Goal: Task Accomplishment & Management: Manage account settings

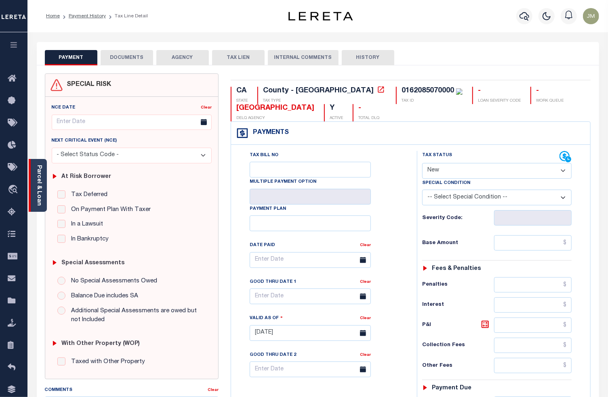
click at [40, 188] on link "Parcel & Loan" at bounding box center [39, 185] width 6 height 41
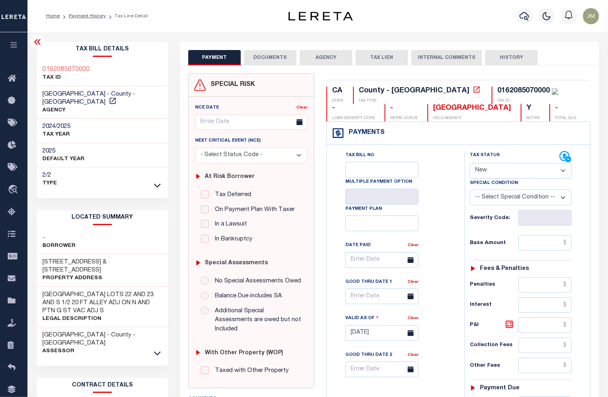
click at [487, 174] on select "- Select Status Code - Open Due/Unpaid Paid Incomplete No Tax Due Internal Refu…" at bounding box center [521, 171] width 102 height 16
select select "NTX"
type input "[DATE]"
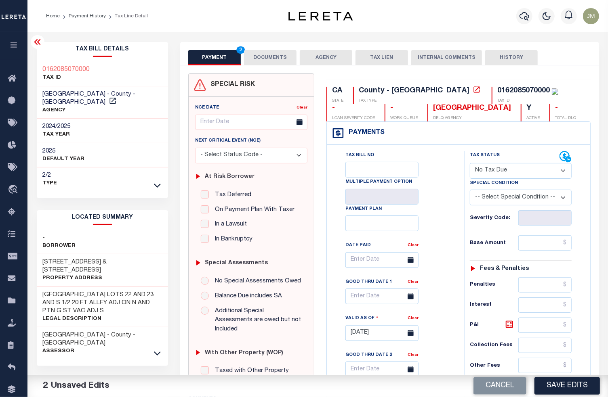
click at [553, 254] on div "Tax Status Status - Select Status Code -" at bounding box center [522, 329] width 117 height 357
click at [552, 249] on input "text" at bounding box center [545, 242] width 54 height 15
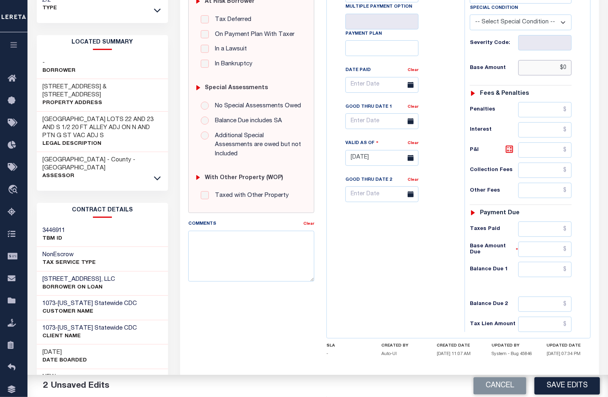
scroll to position [215, 0]
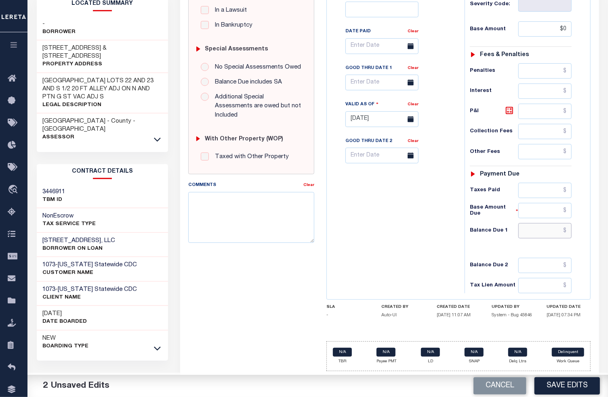
type input "$0.00"
click at [552, 236] on input "text" at bounding box center [545, 230] width 54 height 15
type input "$0.00"
click at [217, 209] on textarea "Comments" at bounding box center [251, 217] width 126 height 51
paste textarea "Taxes were due prior to the loan boarding – No Liability - JS"
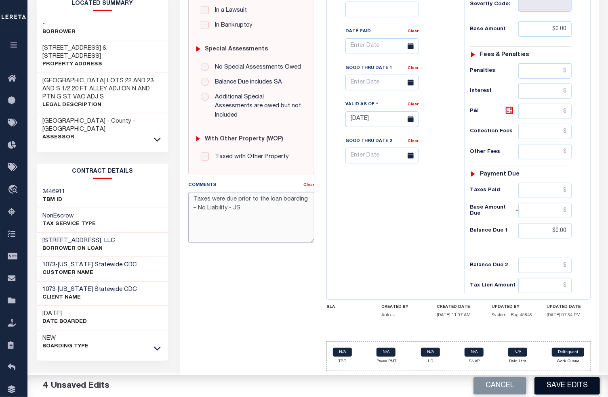
type textarea "Taxes were due prior to the loan boarding – No Liability - JS"
click at [553, 384] on button "Save Edits" at bounding box center [566, 385] width 65 height 17
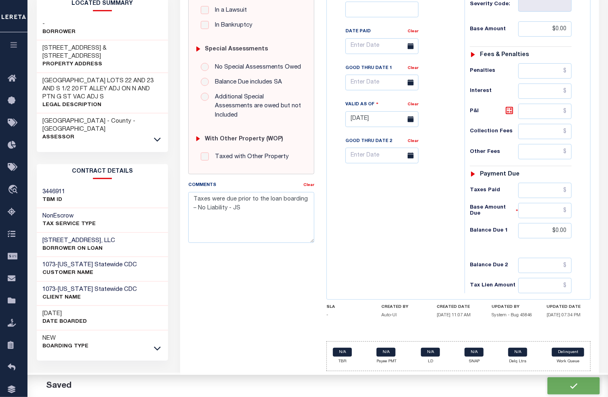
checkbox input "false"
type input "$0"
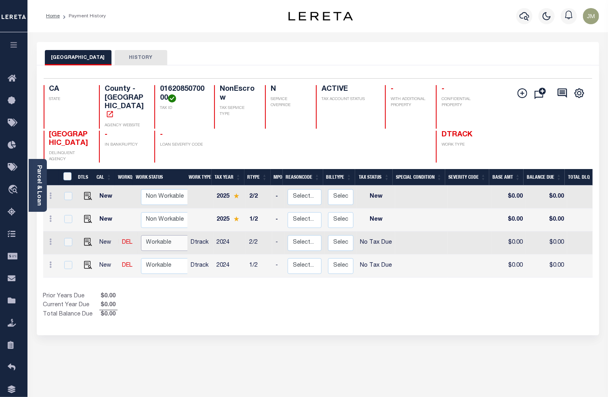
click at [160, 249] on select "Non Workable Workable" at bounding box center [165, 243] width 48 height 16
checkbox input "true"
click at [160, 249] on select "Non Workable Workable" at bounding box center [165, 243] width 48 height 16
checkbox input "false"
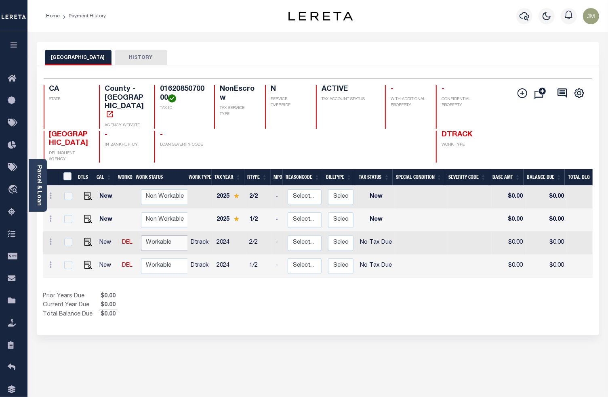
checkbox input "false"
select select "true"
click at [166, 265] on select "Non Workable Workable" at bounding box center [165, 266] width 48 height 16
checkbox input "true"
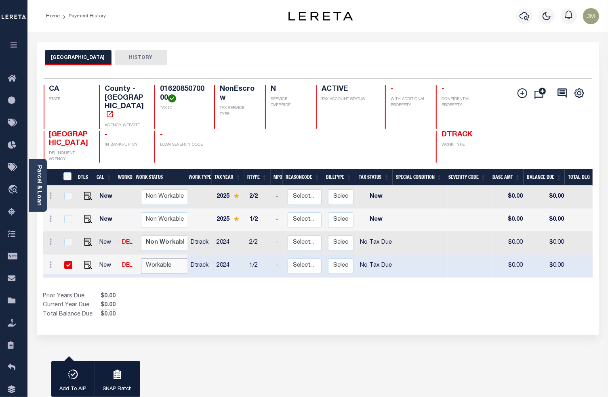
click at [166, 265] on select "Non Workable Workable" at bounding box center [165, 266] width 48 height 16
select select "true"
checkbox input "false"
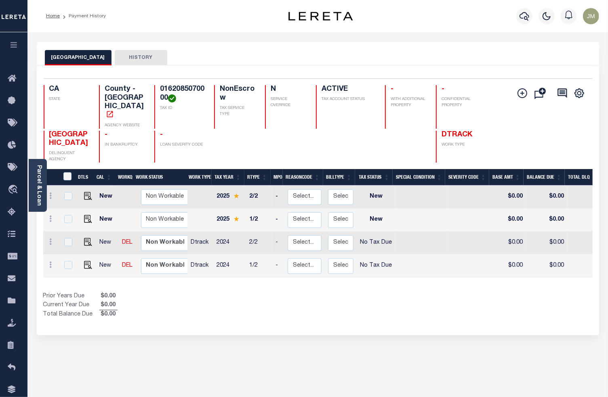
click at [340, 304] on div "Show Tax Lines before Bill Release Date Prior Years Due $0.00 Current Year Due …" at bounding box center [317, 305] width 549 height 27
click at [528, 15] on icon "button" at bounding box center [524, 16] width 10 height 8
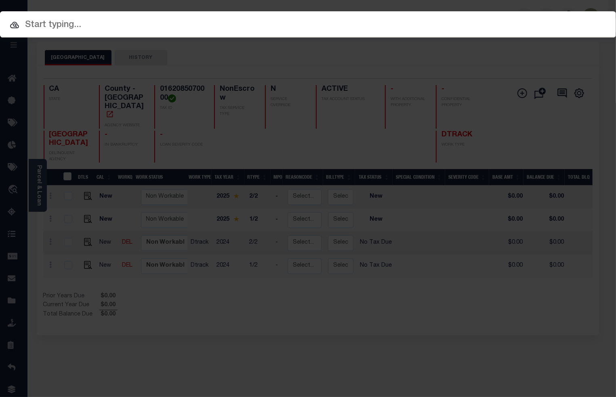
click at [161, 22] on input "text" at bounding box center [308, 25] width 616 height 14
paste input "6973229106"
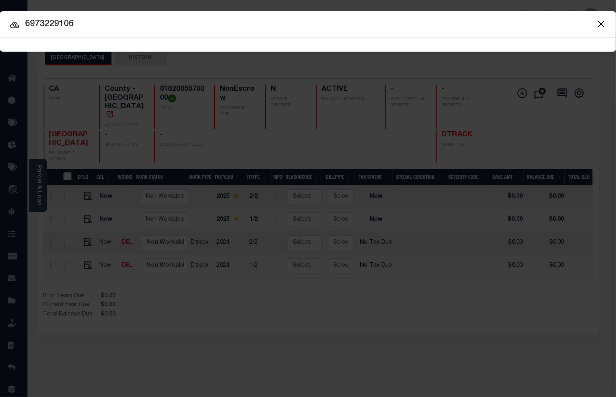
type input "6973229106"
click at [12, 25] on icon at bounding box center [15, 25] width 10 height 10
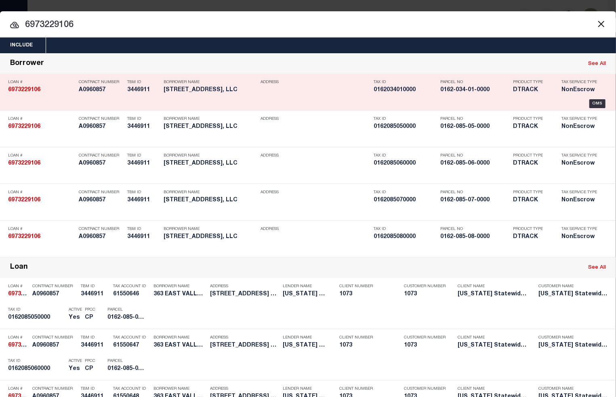
scroll to position [346, 0]
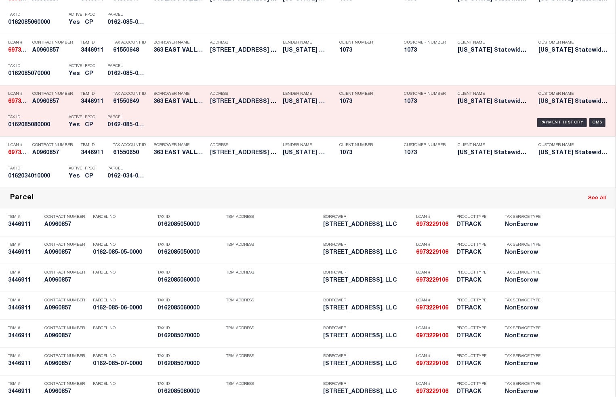
click at [139, 111] on div "Tax Account ID 61550649" at bounding box center [131, 99] width 36 height 23
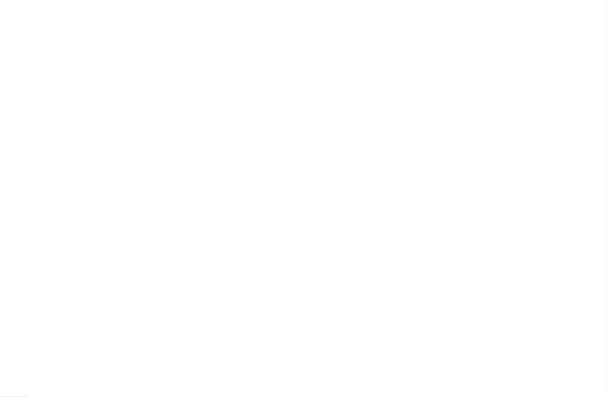
scroll to position [31, 0]
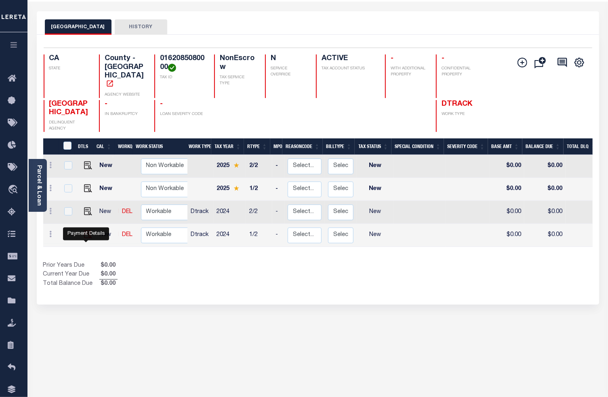
click at [84, 239] on img "" at bounding box center [88, 235] width 8 height 8
checkbox input "true"
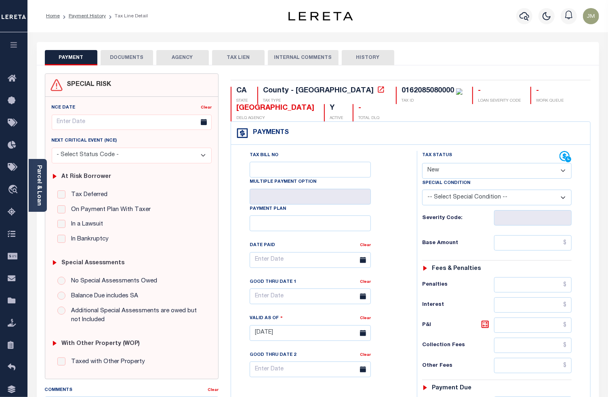
click at [438, 170] on select "- Select Status Code - Open Due/Unpaid Paid Incomplete No Tax Due Internal Refu…" at bounding box center [497, 171] width 150 height 16
select select "NTX"
type input "[DATE]"
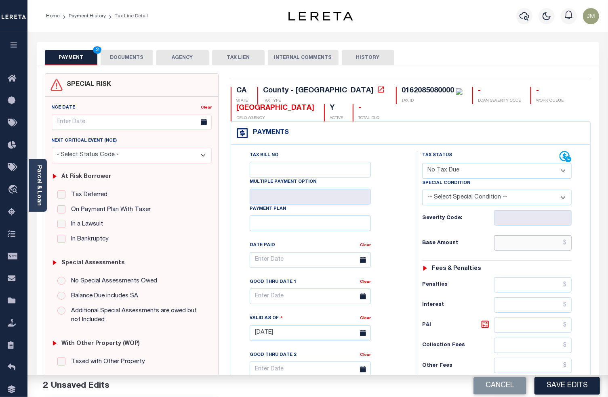
click at [517, 243] on input "text" at bounding box center [533, 242] width 78 height 15
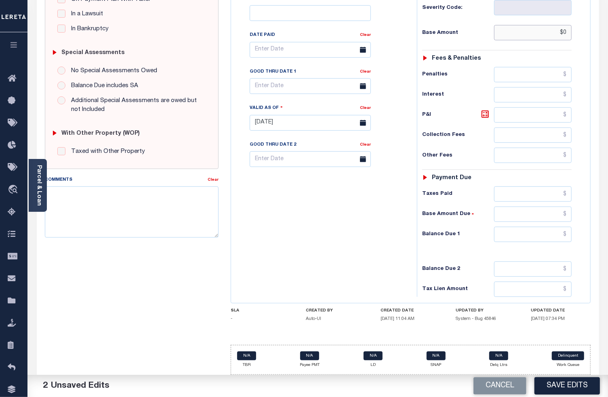
scroll to position [215, 0]
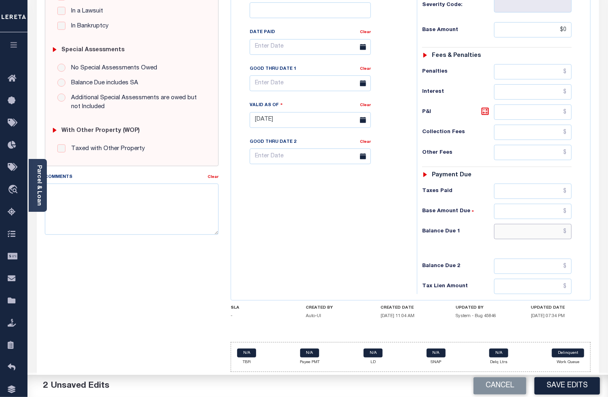
type input "$0.00"
click at [529, 233] on input "text" at bounding box center [533, 231] width 78 height 15
type input "$0.00"
click at [123, 198] on textarea "Comments" at bounding box center [132, 209] width 174 height 51
click at [188, 201] on textarea "Comments" at bounding box center [132, 209] width 174 height 51
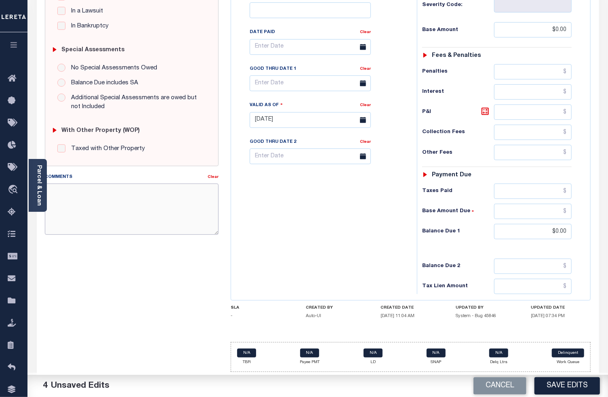
paste textarea "Taxes were due prior to the loan boarding – No Liability - JS"
type textarea "Taxes were due prior to the loan boarding – No Liability - JS"
click at [562, 386] on button "Save Edits" at bounding box center [566, 385] width 65 height 17
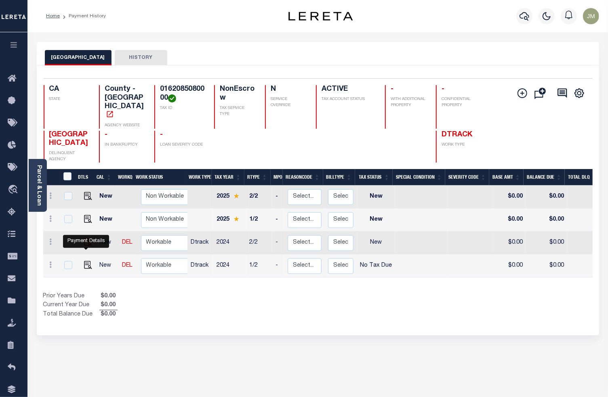
click at [85, 246] on img "" at bounding box center [88, 242] width 8 height 8
checkbox input "true"
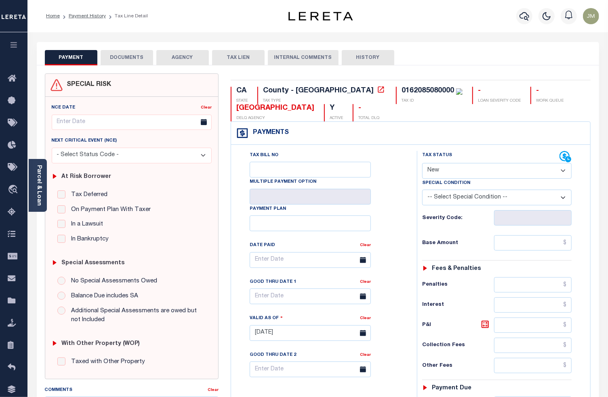
click at [454, 173] on select "- Select Status Code - Open Due/Unpaid Paid Incomplete No Tax Due Internal Refu…" at bounding box center [497, 171] width 150 height 16
select select "NTX"
type input "[DATE]"
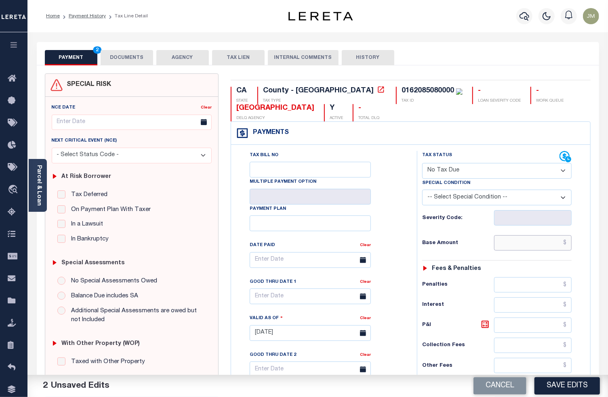
click at [542, 250] on input "text" at bounding box center [533, 242] width 78 height 15
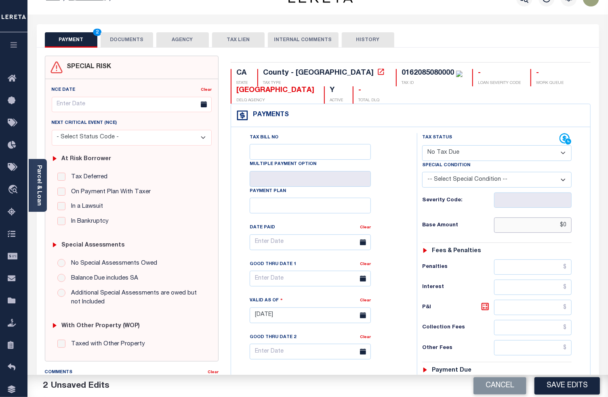
scroll to position [215, 0]
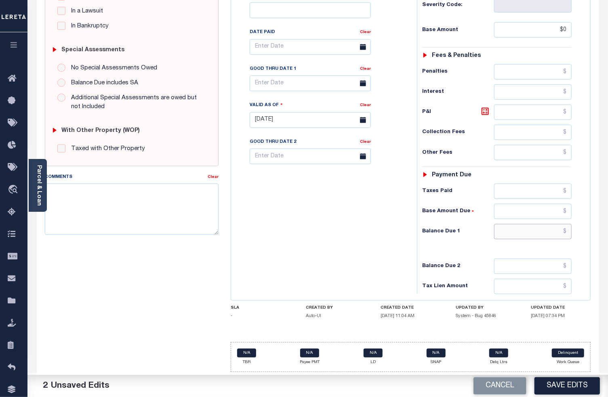
type input "$0.00"
click at [541, 239] on input "text" at bounding box center [533, 231] width 78 height 15
type input "$0.00"
click at [133, 204] on textarea "Comments" at bounding box center [132, 209] width 174 height 51
paste textarea "Taxes were due prior to the loan boarding – No Liability - JS"
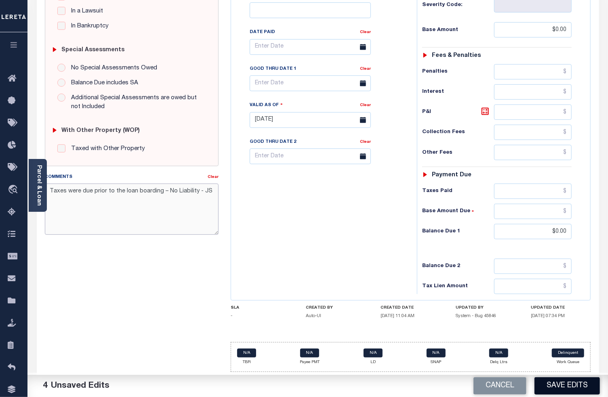
type textarea "Taxes were due prior to the loan boarding – No Liability - JS"
click at [582, 386] on button "Save Edits" at bounding box center [566, 385] width 65 height 17
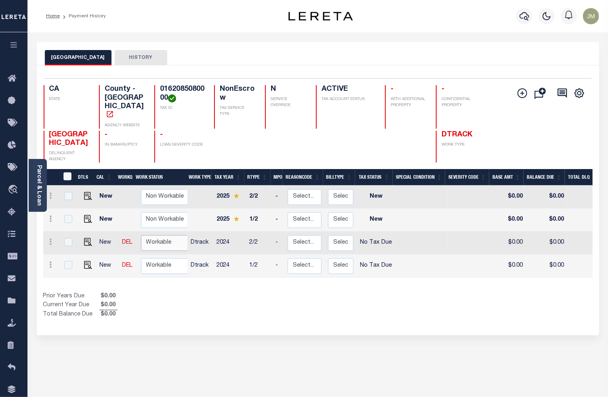
click at [172, 251] on select "Non Workable Workable" at bounding box center [165, 243] width 48 height 16
checkbox input "false"
click at [167, 244] on select "Non Workable Workable" at bounding box center [165, 243] width 48 height 16
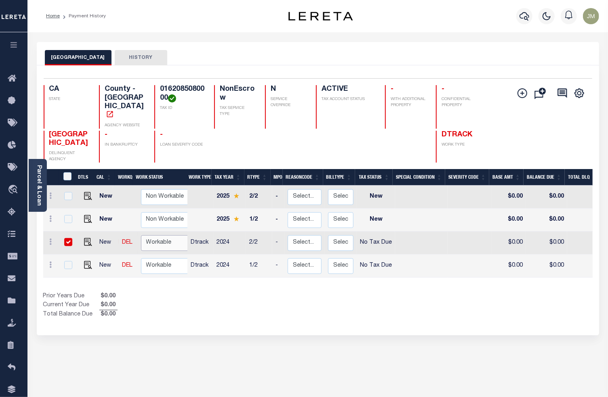
checkbox input "true"
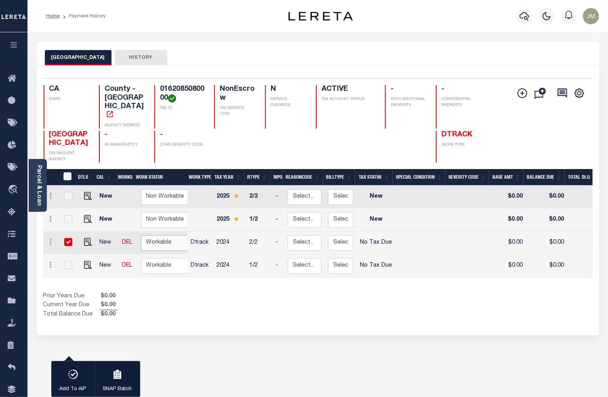
drag, startPoint x: 167, startPoint y: 244, endPoint x: 166, endPoint y: 250, distance: 6.1
click at [167, 244] on select "Non Workable Workable" at bounding box center [165, 243] width 48 height 16
checkbox input "false"
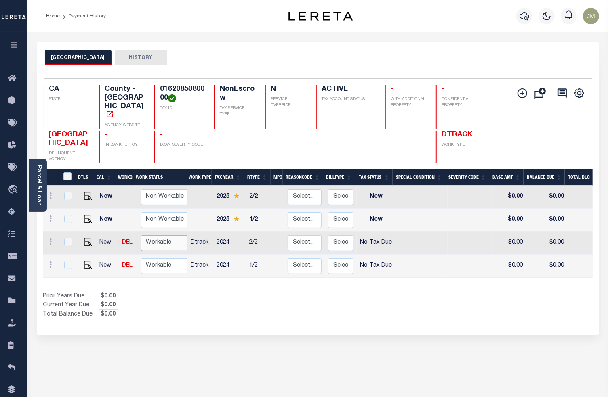
select select "true"
click at [154, 270] on select "Non Workable Workable" at bounding box center [165, 266] width 48 height 16
checkbox input "true"
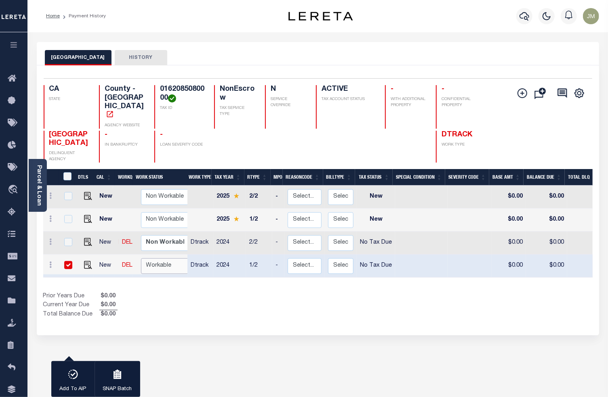
drag, startPoint x: 154, startPoint y: 270, endPoint x: 183, endPoint y: 296, distance: 39.2
click at [154, 270] on select "Non Workable Workable" at bounding box center [165, 266] width 48 height 16
select select "true"
checkbox input "false"
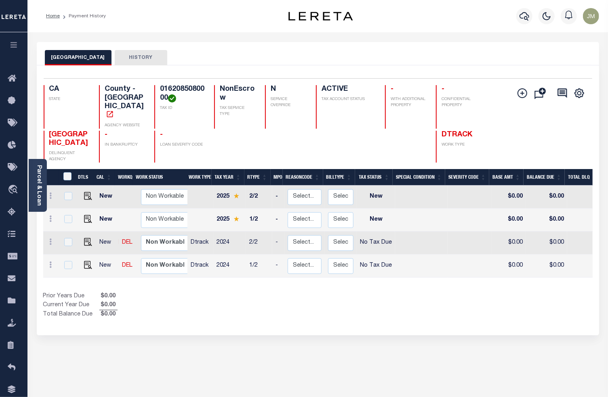
click at [242, 312] on div "Prior Years Due $0.00 Current Year Due $0.00 Total Balance Due $0.00" at bounding box center [180, 305] width 275 height 27
click at [524, 16] on icon "button" at bounding box center [524, 16] width 10 height 10
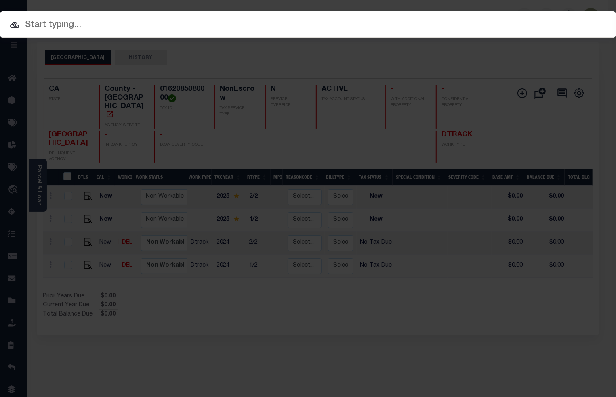
paste input "7572379109"
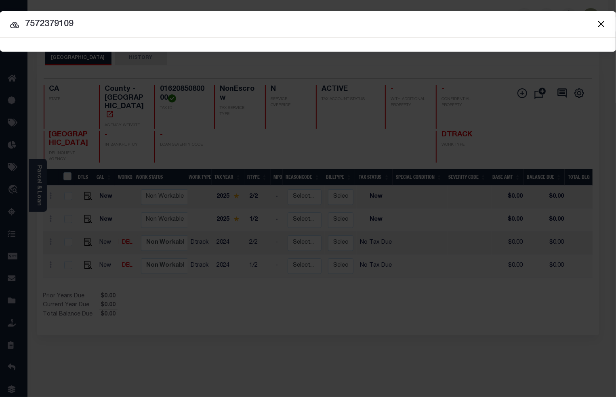
type input "7572379109"
click at [11, 25] on icon at bounding box center [14, 25] width 9 height 6
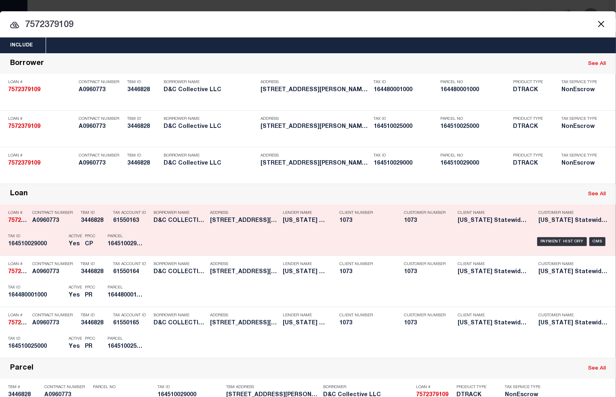
click at [120, 230] on div "Tax Account ID 61550163" at bounding box center [131, 218] width 36 height 23
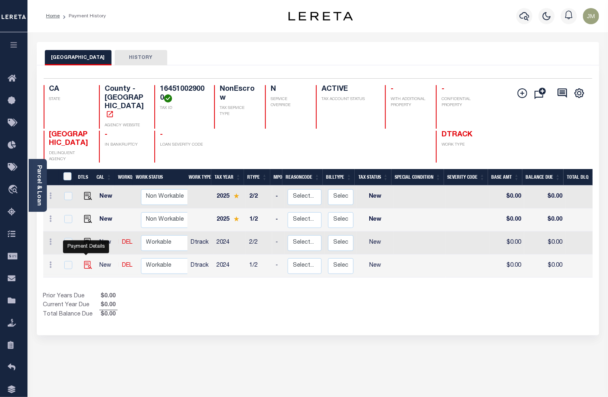
click at [86, 261] on img "" at bounding box center [88, 265] width 8 height 8
checkbox input "true"
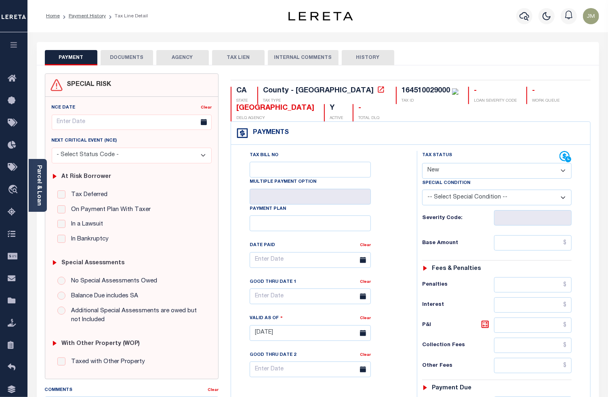
click at [464, 176] on select "- Select Status Code - Open Due/Unpaid Paid Incomplete No Tax Due Internal Refu…" at bounding box center [497, 171] width 150 height 16
select select "NTX"
type input "[DATE]"
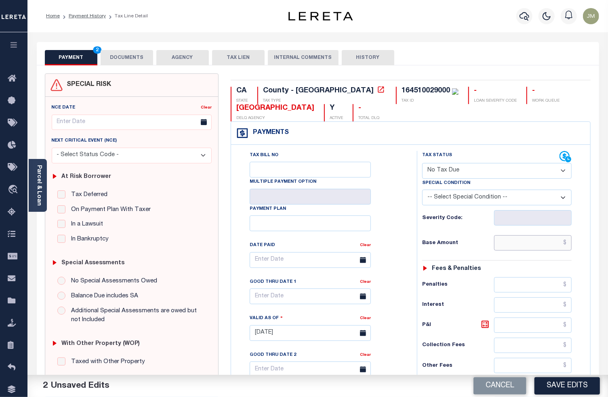
click at [525, 244] on input "text" at bounding box center [533, 242] width 78 height 15
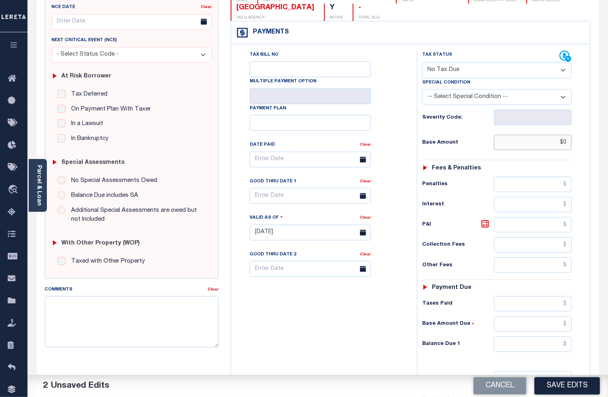
scroll to position [107, 0]
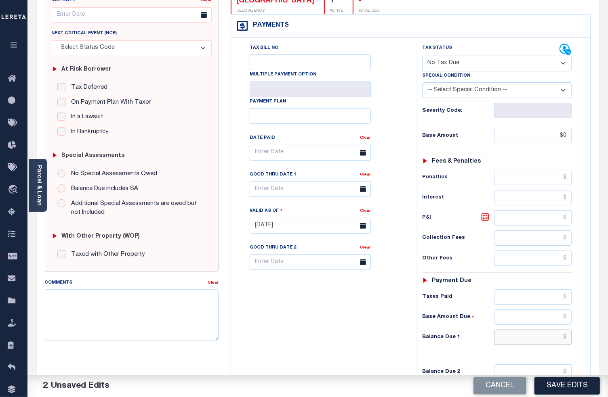
type input "$0.00"
click at [531, 340] on input "text" at bounding box center [533, 337] width 78 height 15
type input "$0.00"
click at [123, 298] on textarea "Comments" at bounding box center [132, 314] width 174 height 51
click at [150, 327] on textarea "Comments" at bounding box center [132, 314] width 174 height 51
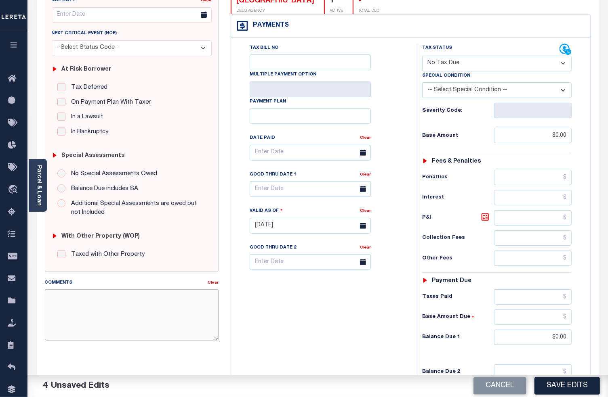
paste textarea "Taxes were due prior to the loan boarding – No Liability - JS"
type textarea "Taxes were due prior to the loan boarding – No Liability - JS"
click at [553, 385] on button "Save Edits" at bounding box center [566, 385] width 65 height 17
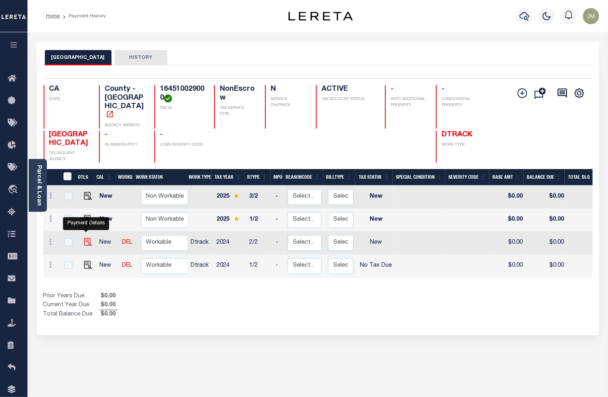
click at [88, 238] on img "" at bounding box center [88, 242] width 8 height 8
checkbox input "true"
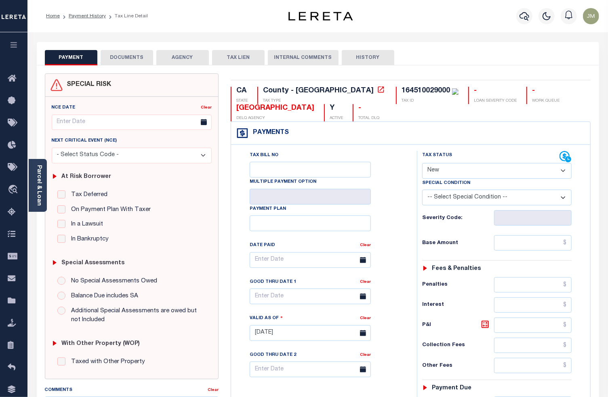
click at [451, 170] on select "- Select Status Code - Open Due/Unpaid Paid Incomplete No Tax Due Internal Refu…" at bounding box center [497, 171] width 150 height 16
select select "NTX"
type input "[DATE]"
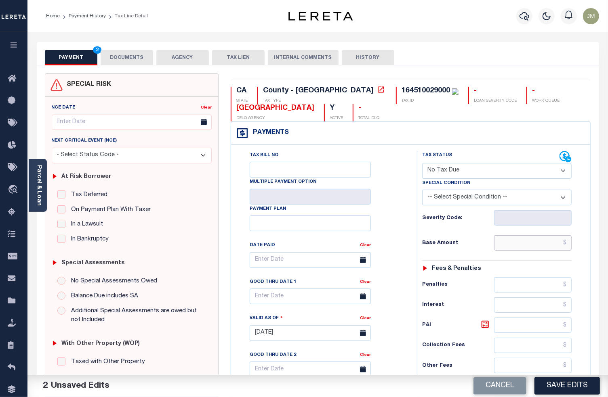
click at [524, 241] on input "text" at bounding box center [533, 242] width 78 height 15
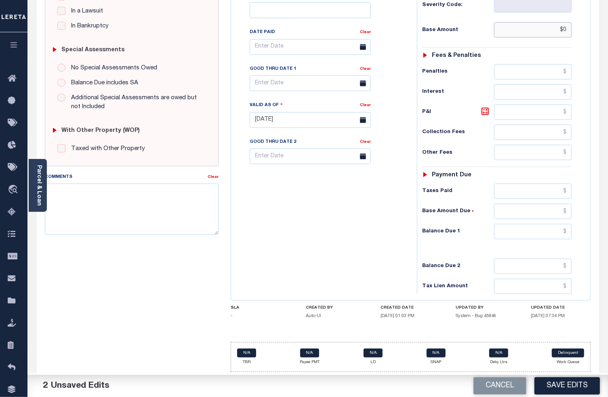
scroll to position [215, 0]
type input "$0.00"
click at [530, 239] on input "text" at bounding box center [533, 231] width 78 height 15
type input "$0.00"
click at [69, 197] on textarea "Comments" at bounding box center [132, 209] width 174 height 51
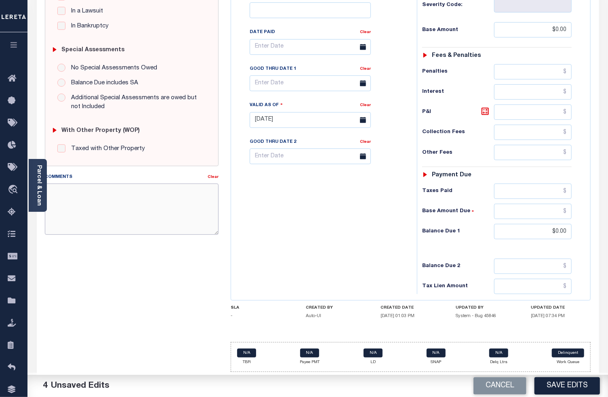
paste textarea "Taxes were due prior to the loan boarding – No Liability - JS"
type textarea "Taxes were due prior to the loan boarding – No Liability - JS"
click at [556, 385] on button "Save Edits" at bounding box center [566, 385] width 65 height 17
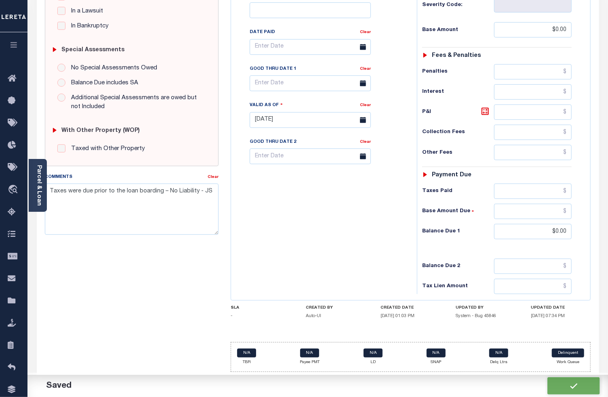
checkbox input "false"
type input "$0"
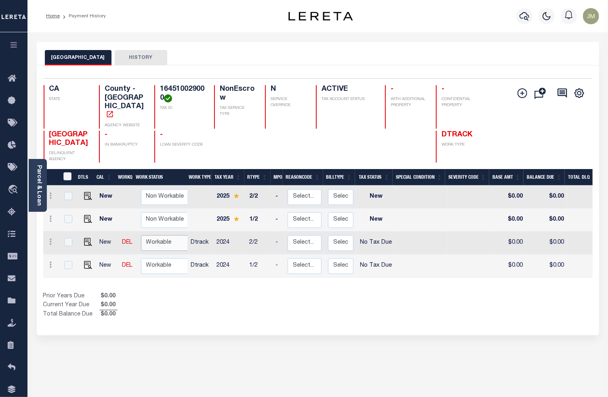
click at [159, 235] on select "Non Workable Workable" at bounding box center [165, 243] width 48 height 16
checkbox input "false"
click at [159, 235] on select "Non Workable Workable" at bounding box center [165, 243] width 48 height 16
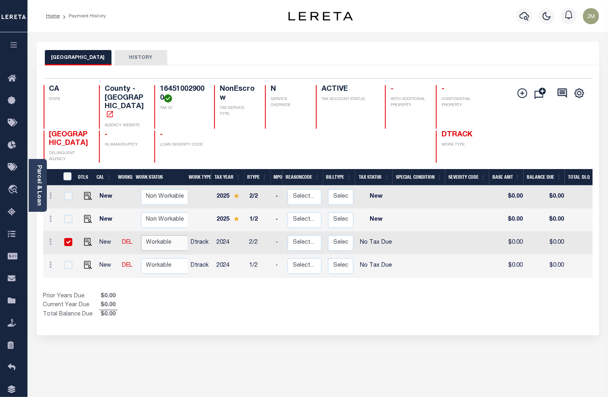
checkbox input "true"
click at [159, 235] on select "Non Workable Workable" at bounding box center [165, 243] width 48 height 16
checkbox input "false"
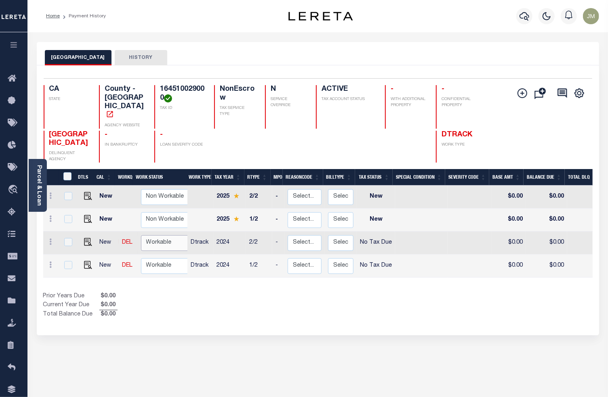
select select "true"
click at [157, 258] on select "Non Workable Workable" at bounding box center [165, 266] width 48 height 16
checkbox input "true"
select select "true"
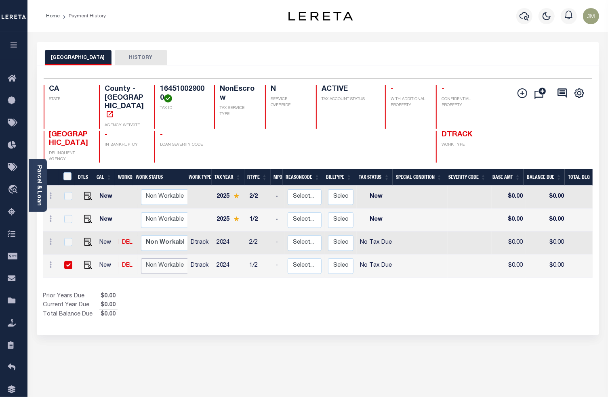
click at [157, 258] on select "Non Workable Workable" at bounding box center [165, 266] width 48 height 16
checkbox input "false"
click at [280, 292] on div "Prior Years Due $0.00 Current Year Due $0.00 Total Balance Due $0.00" at bounding box center [180, 305] width 275 height 27
